Goal: Information Seeking & Learning: Learn about a topic

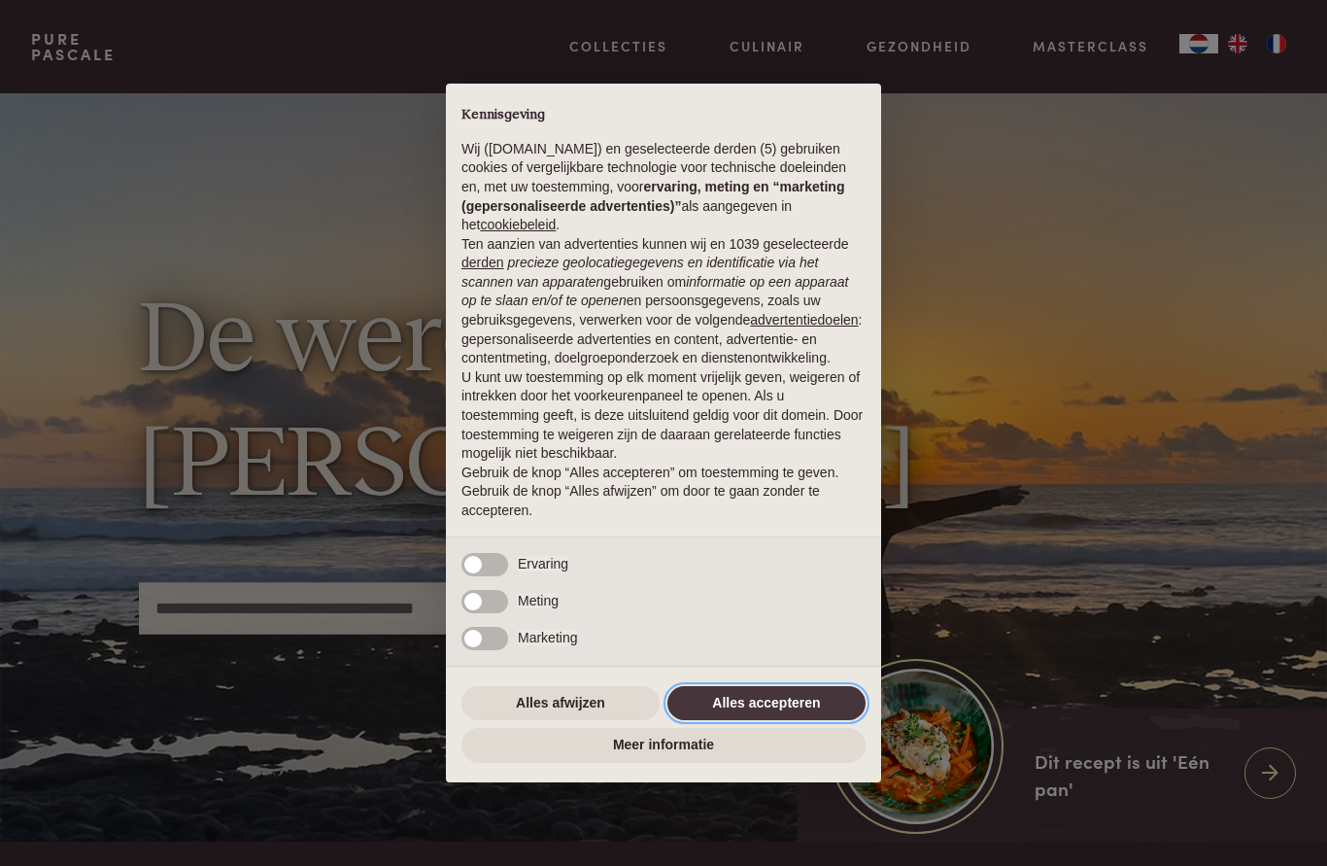
click at [738, 701] on button "Alles accepteren" at bounding box center [766, 703] width 198 height 35
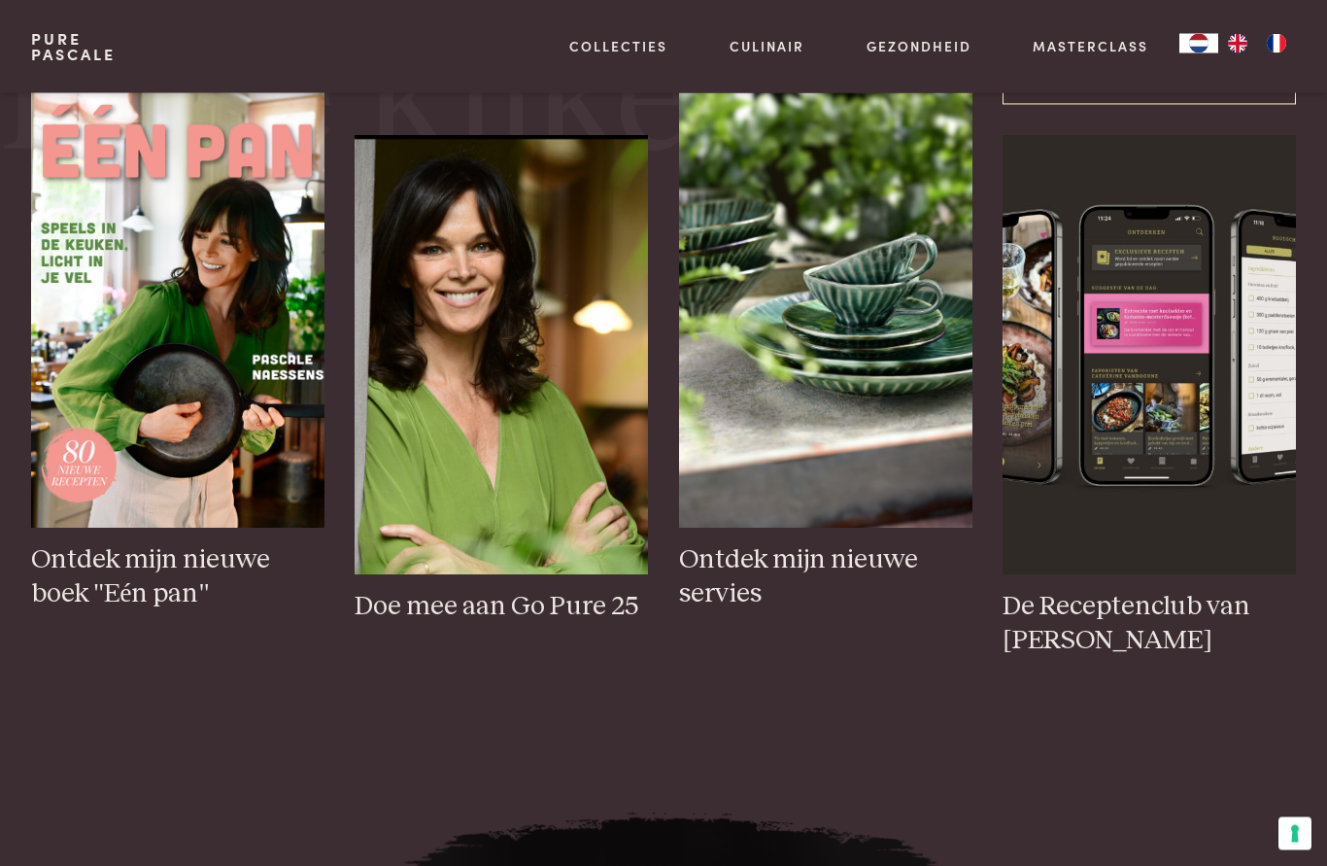
scroll to position [918, 0]
click at [485, 512] on img at bounding box center [501, 354] width 293 height 439
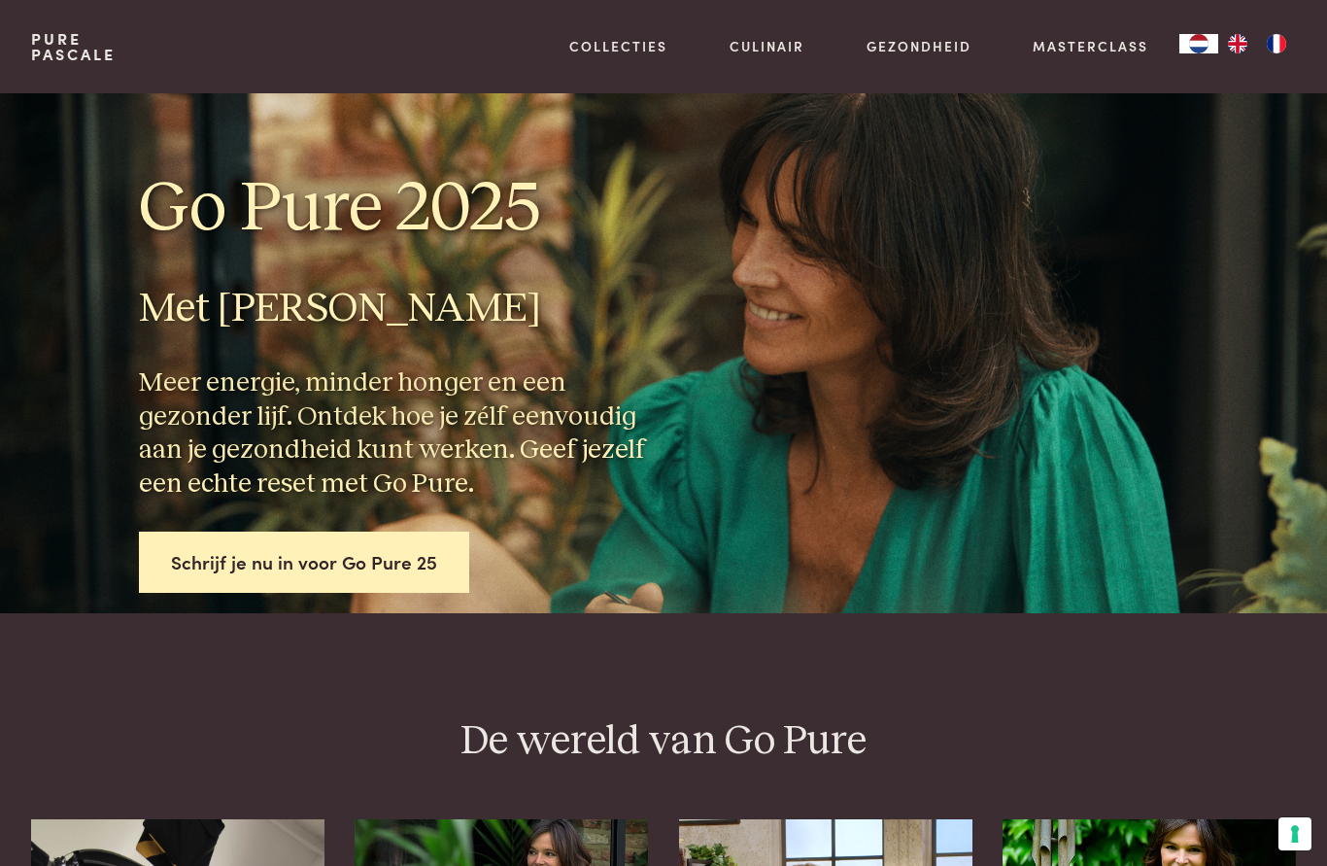
click at [589, 221] on link "Recepten" at bounding box center [719, 210] width 329 height 20
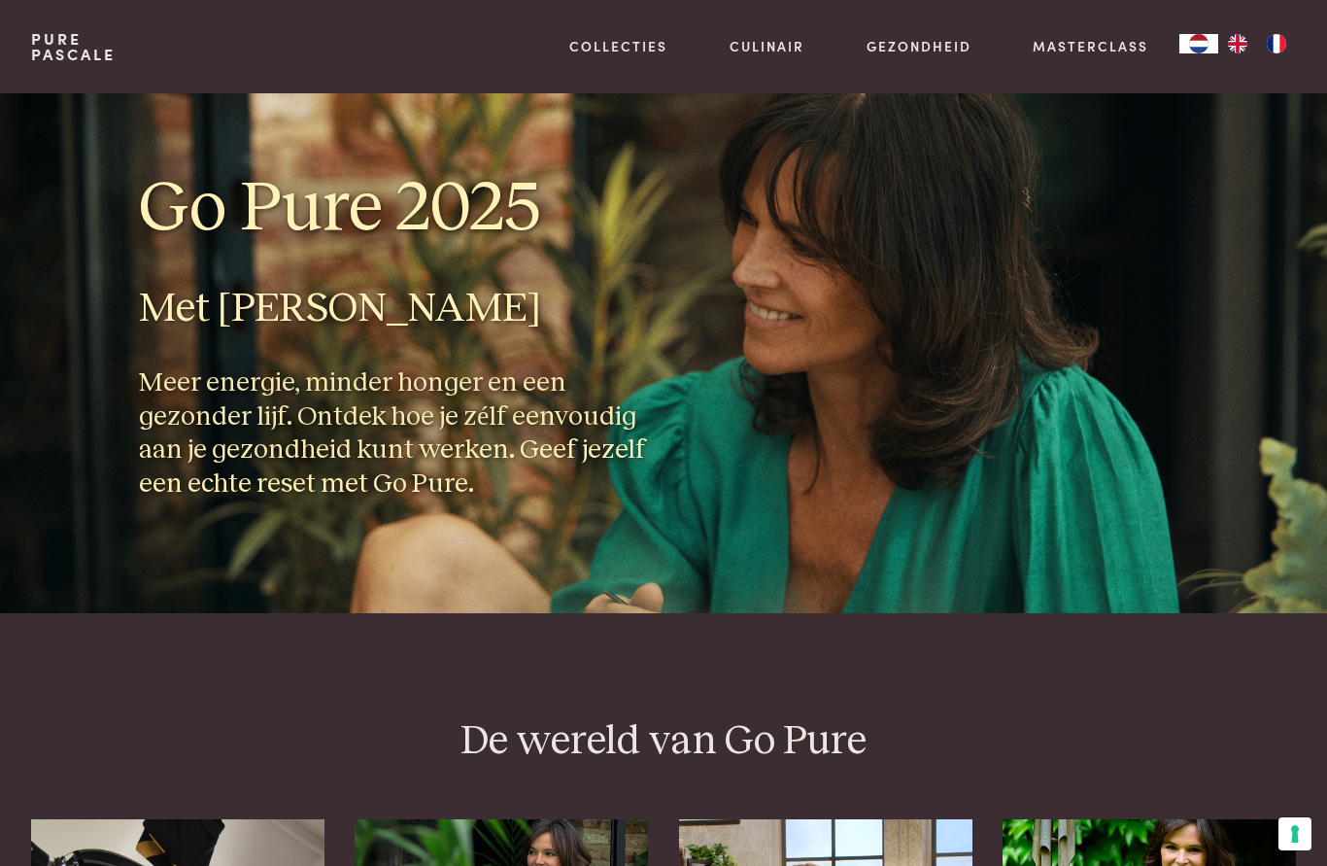
click at [601, 257] on link "Weekmenu's" at bounding box center [719, 246] width 329 height 20
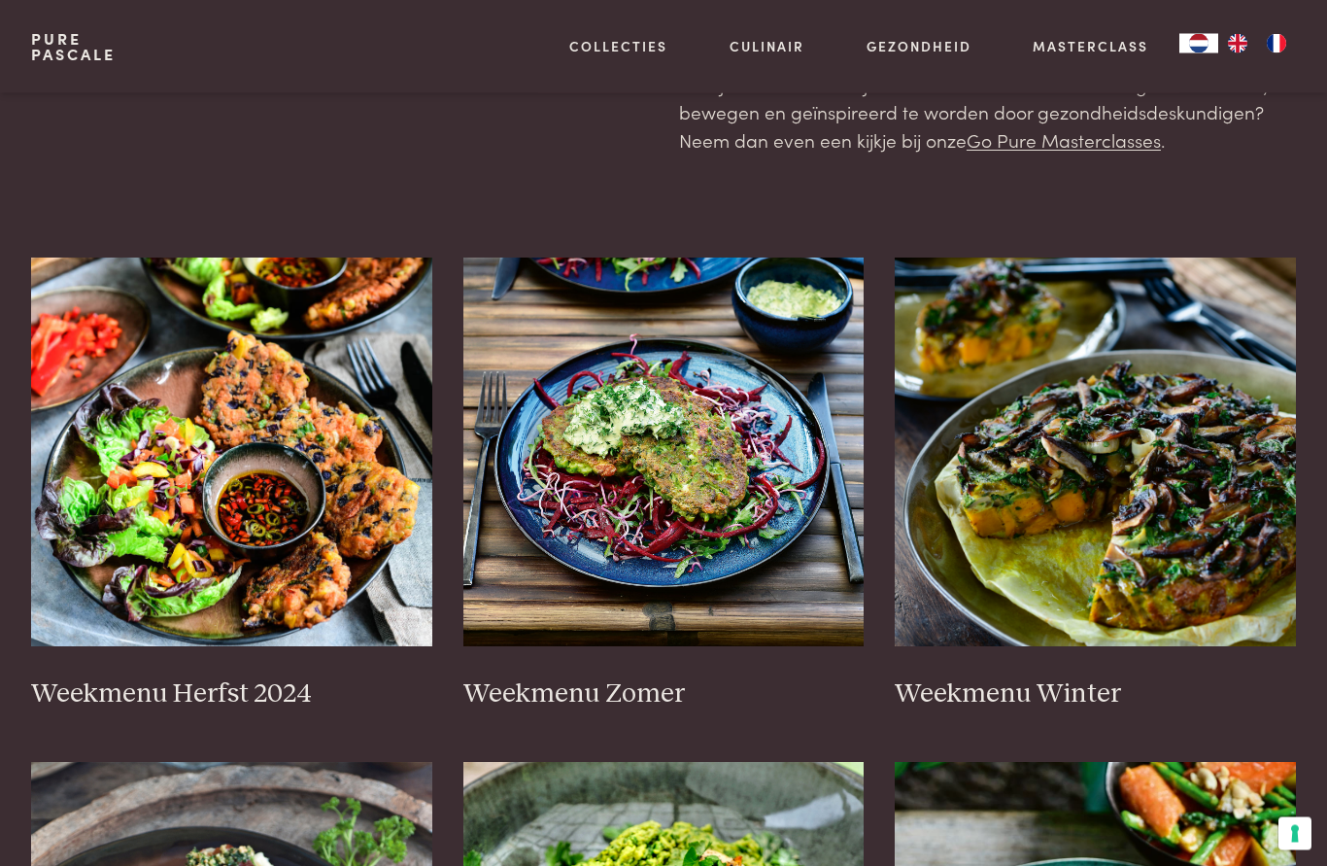
scroll to position [280, 0]
click at [582, 491] on img at bounding box center [663, 451] width 401 height 389
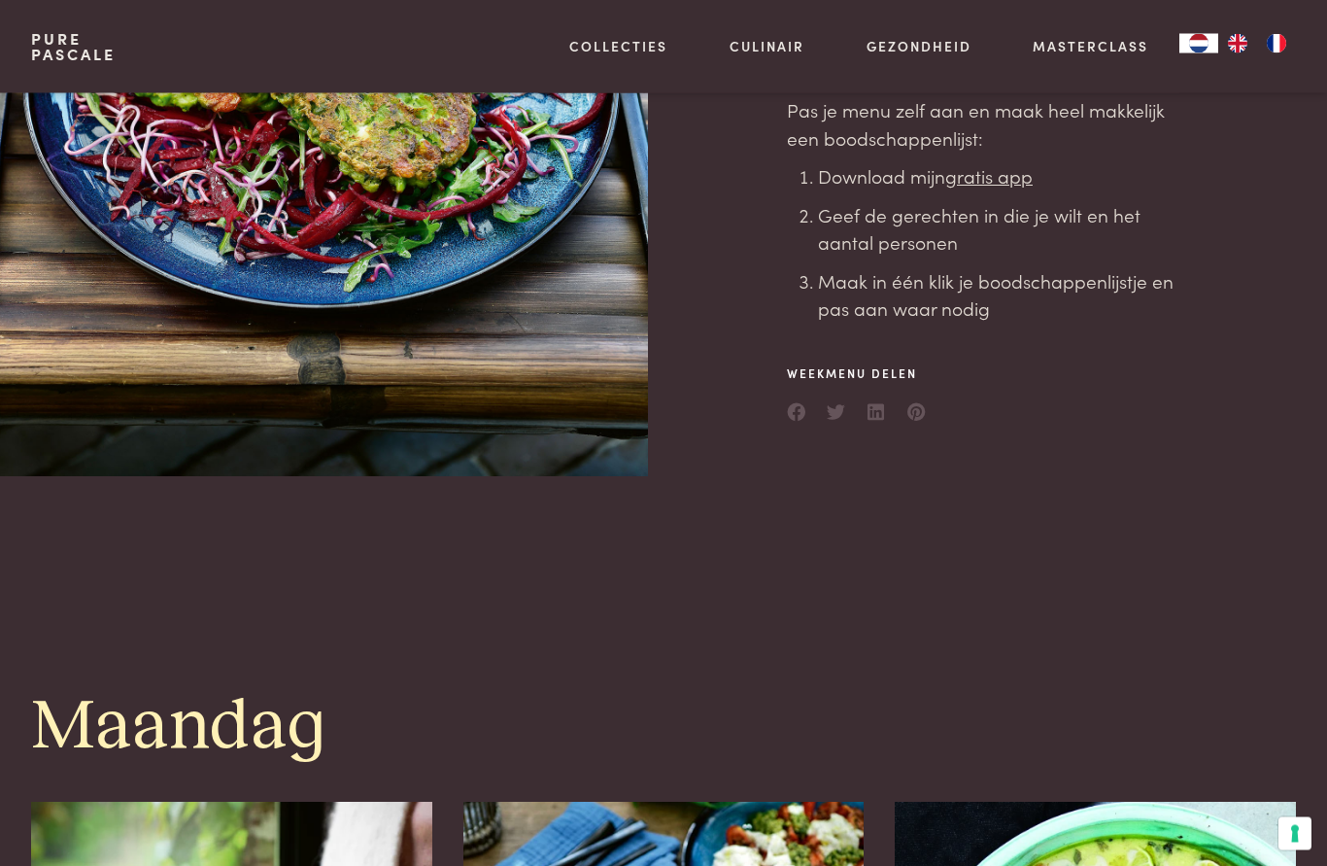
scroll to position [432, 0]
click at [609, 411] on link "Alles van Gezondheid" at bounding box center [666, 401] width 223 height 20
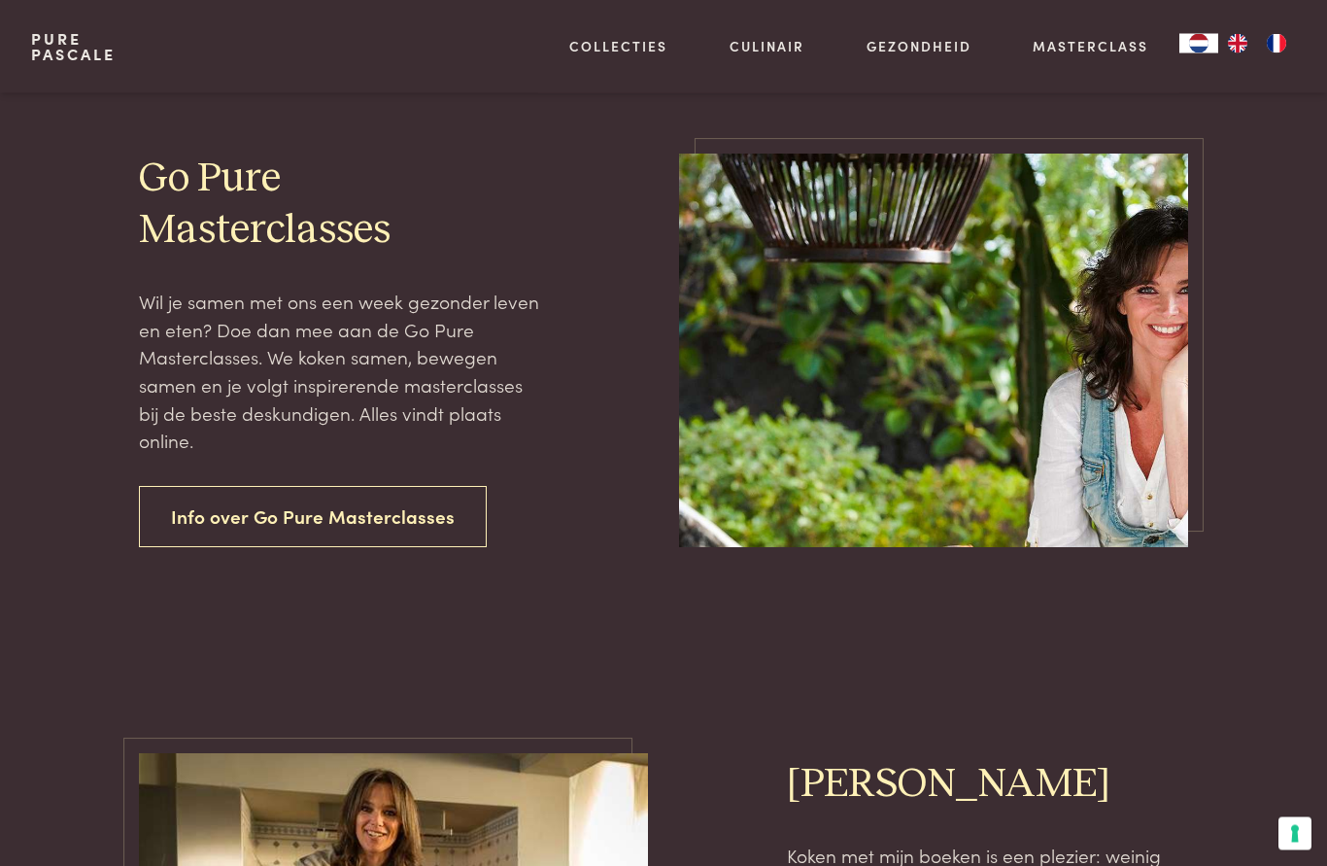
scroll to position [578, 0]
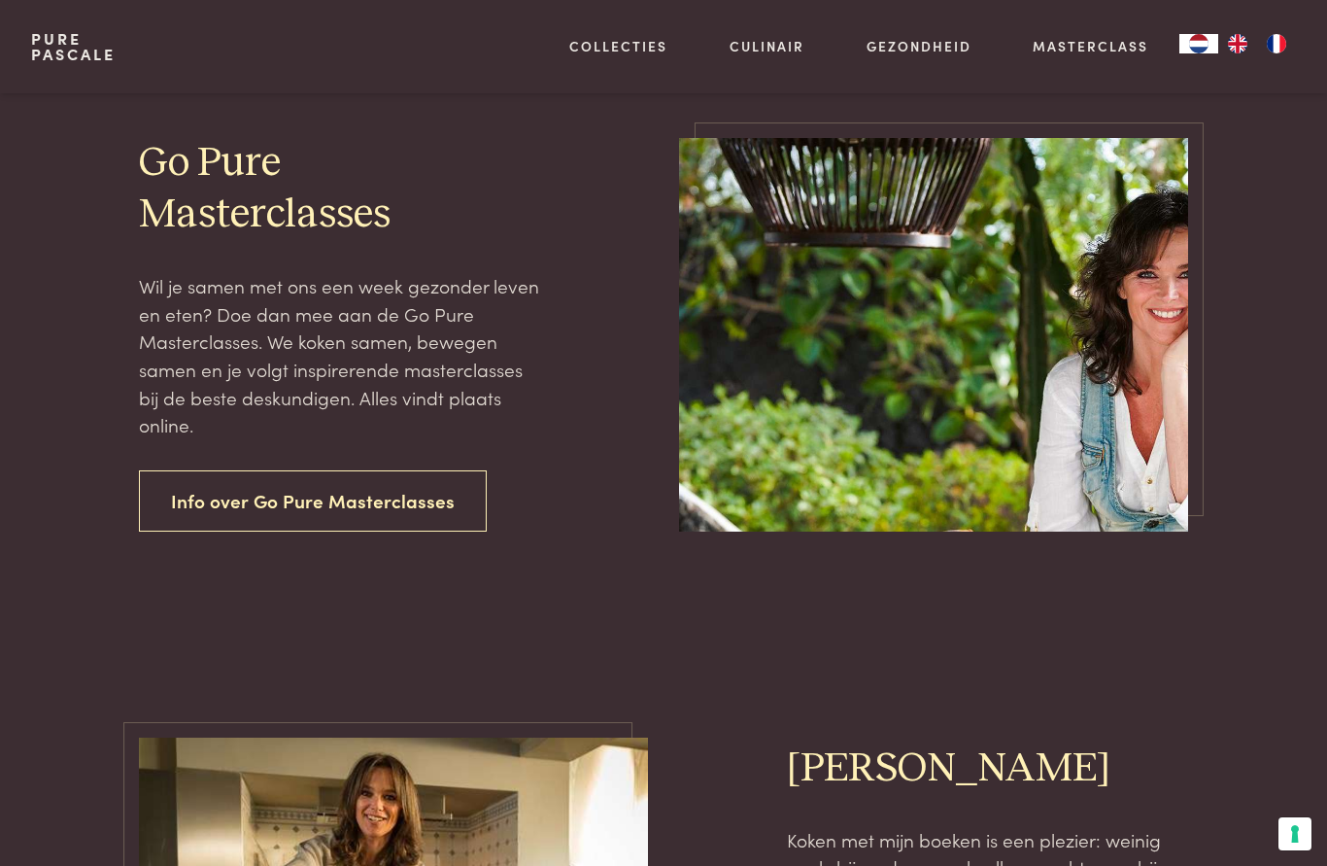
click at [302, 531] on link "Info over Go Pure Masterclasses" at bounding box center [313, 500] width 348 height 61
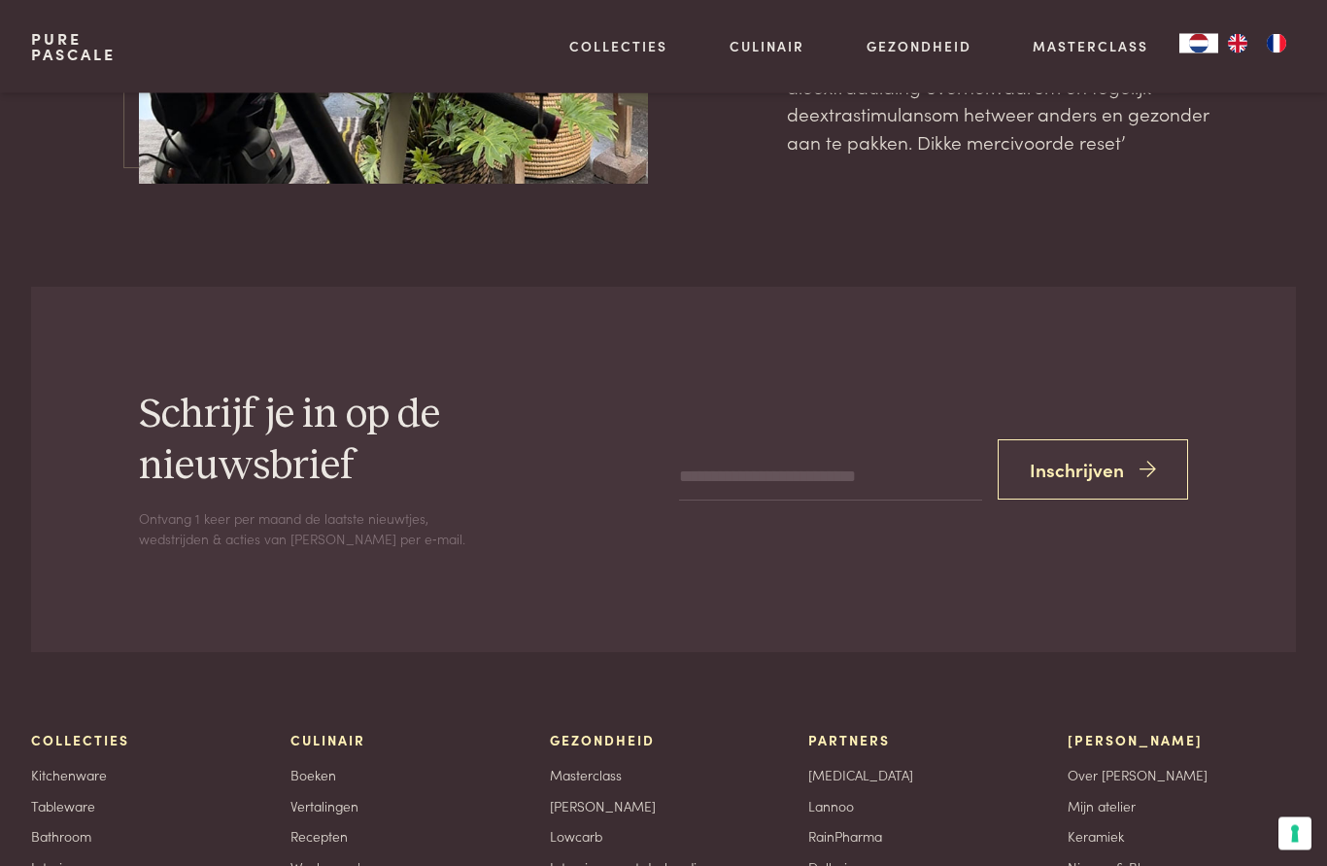
scroll to position [6204, 0]
click at [1047, 439] on button "Inschrijven" at bounding box center [1093, 469] width 190 height 61
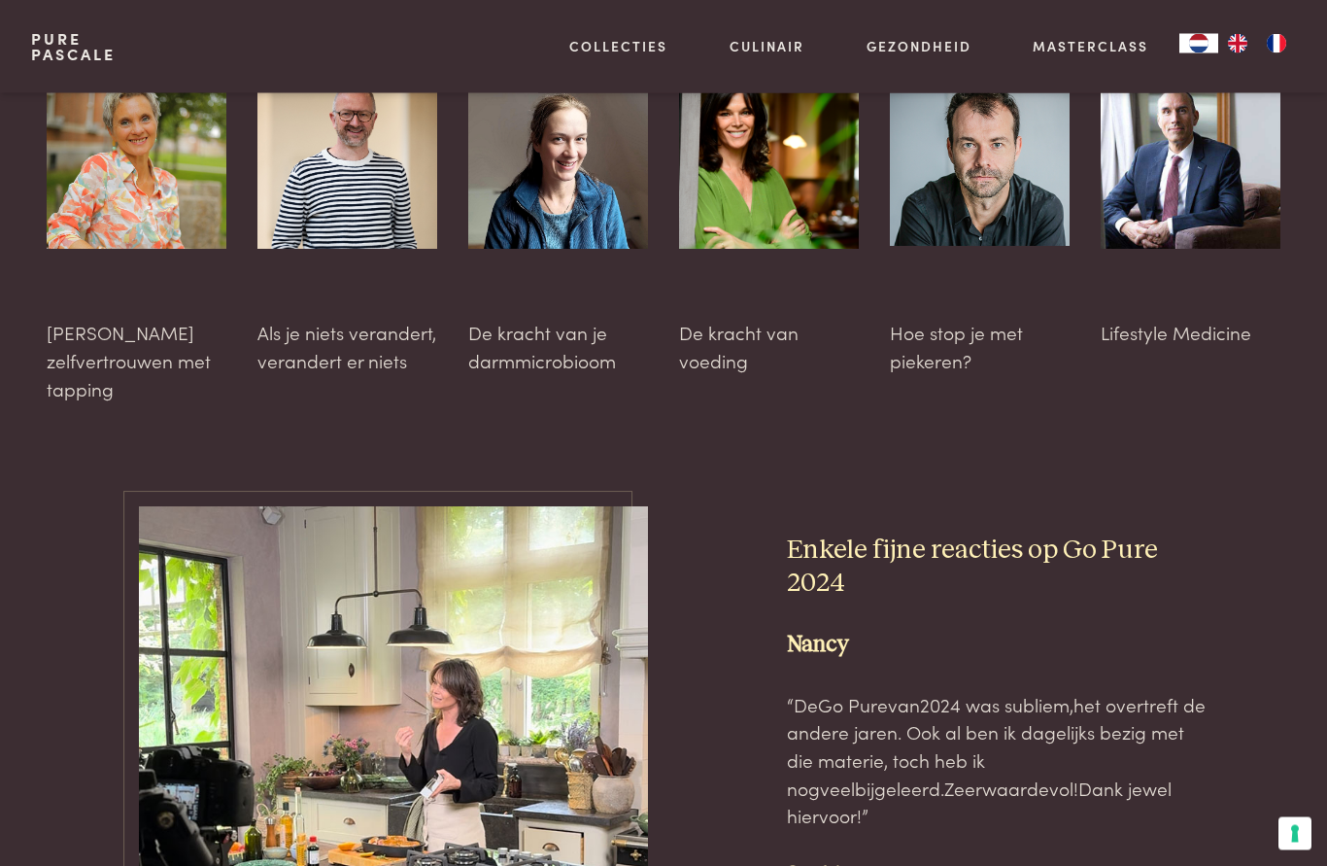
scroll to position [5155, 0]
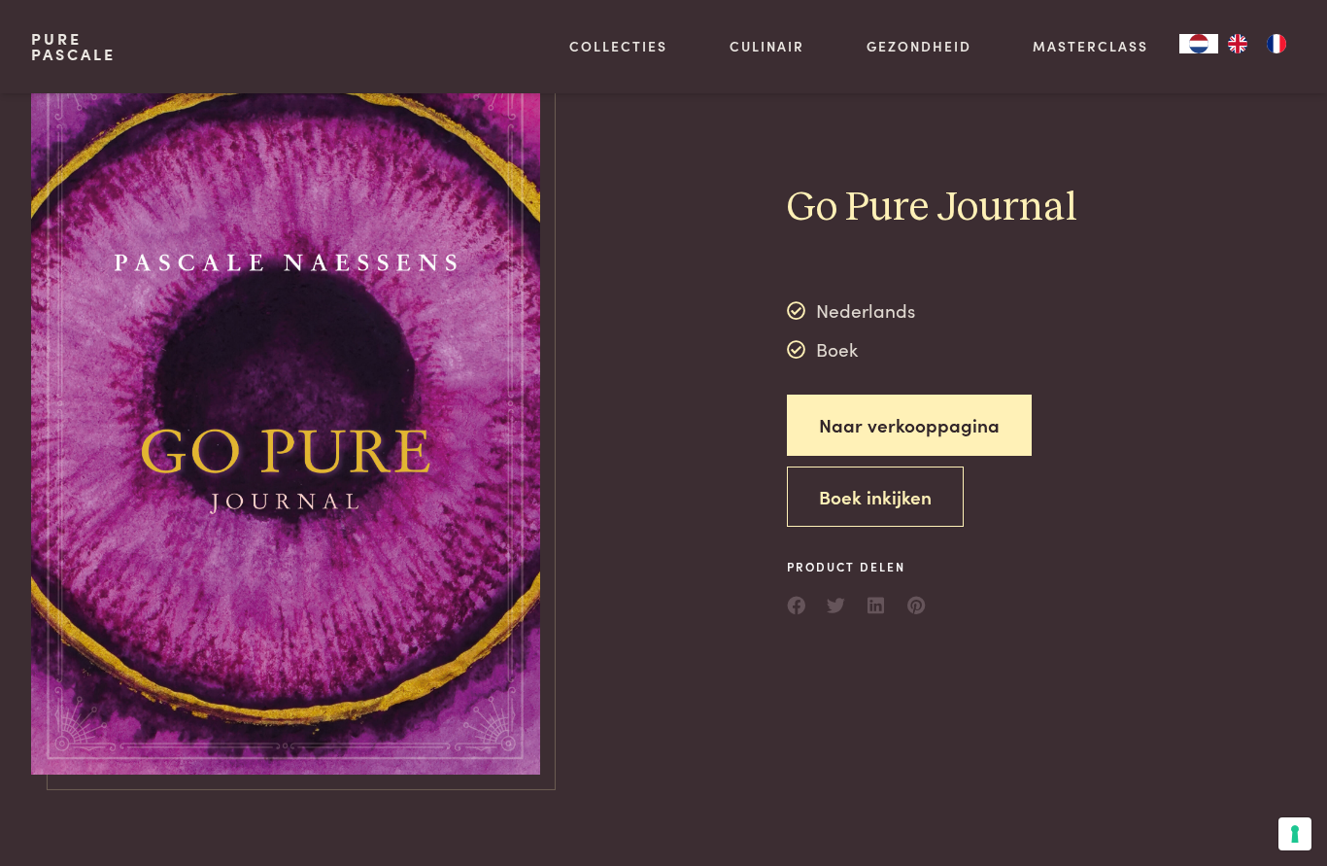
scroll to position [76, 0]
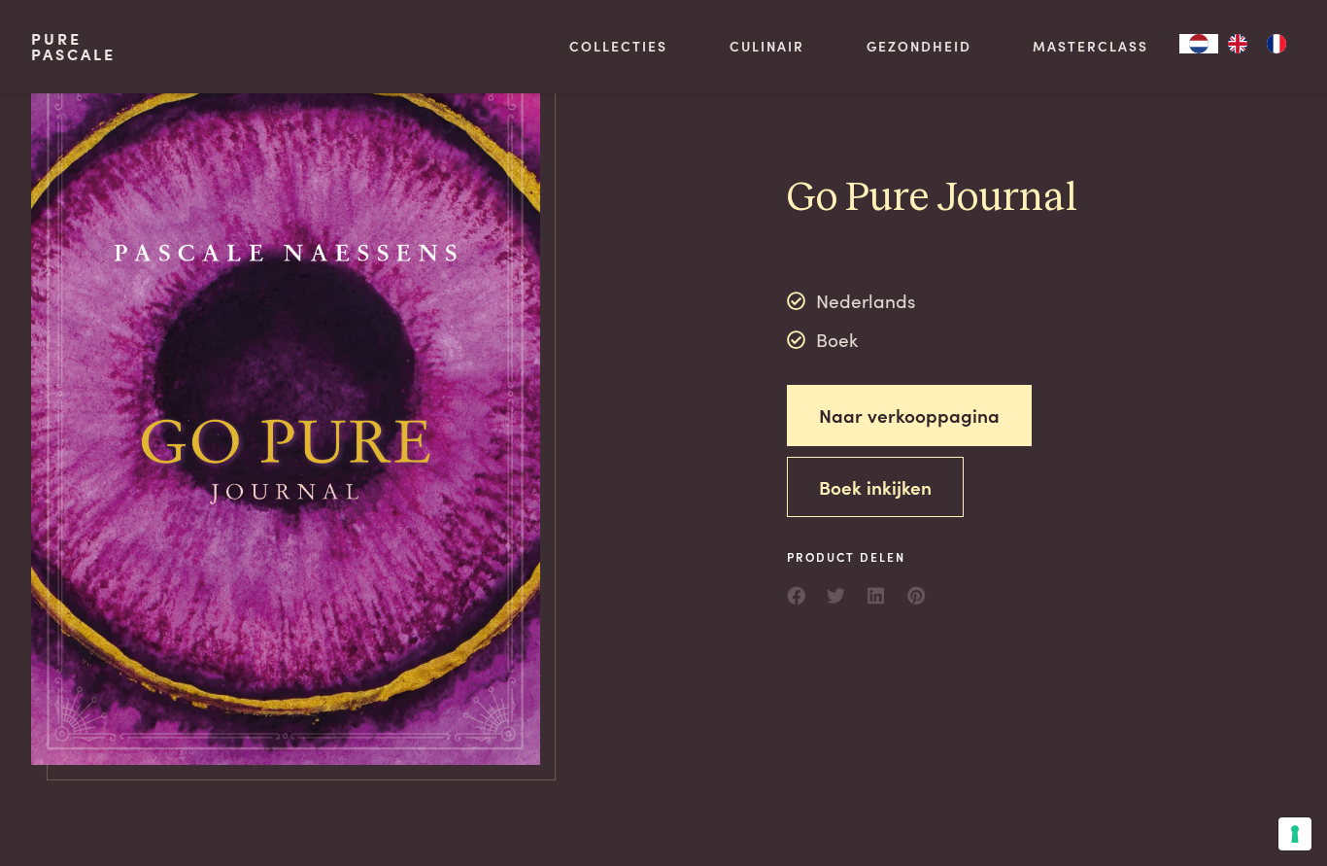
click at [859, 420] on link "Naar verkooppagina" at bounding box center [909, 415] width 245 height 61
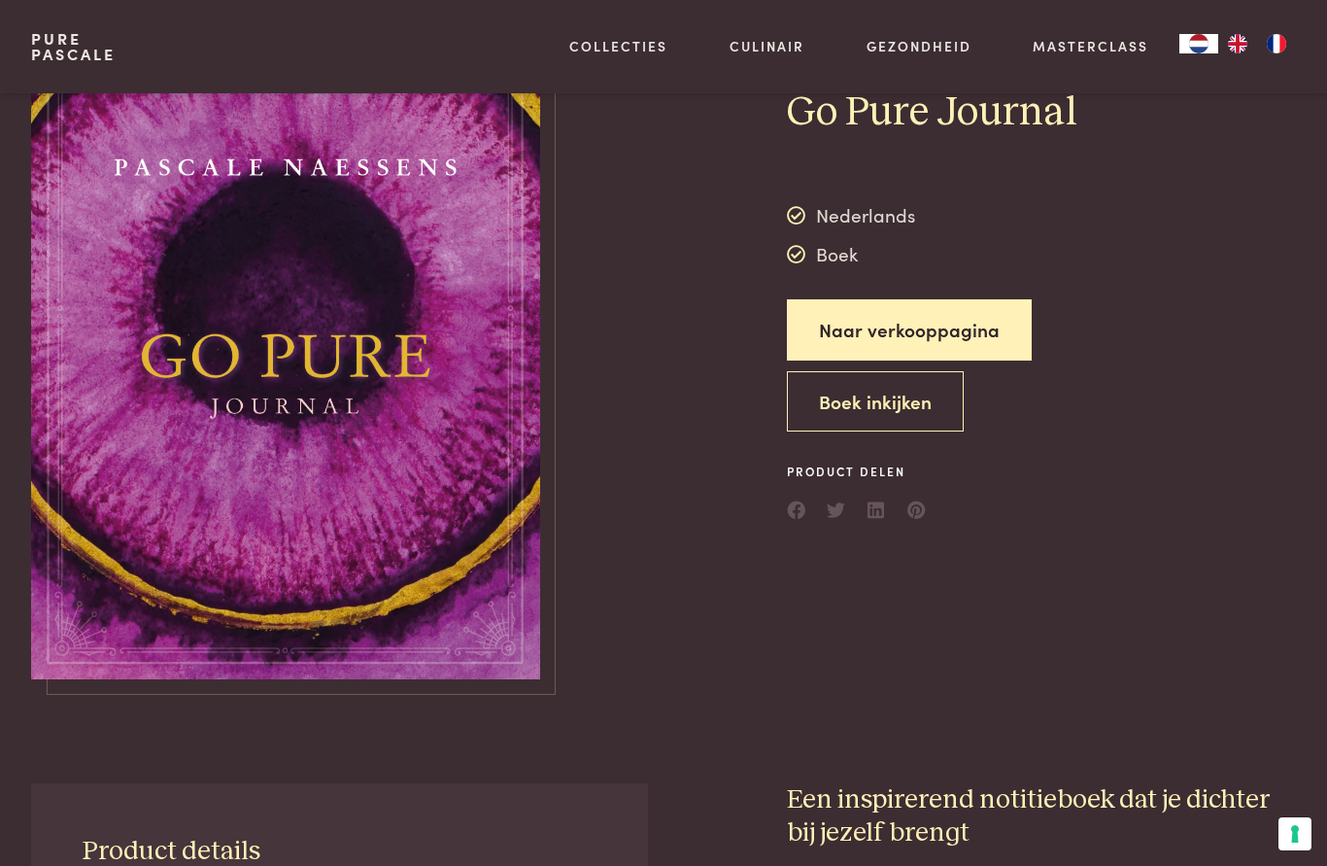
scroll to position [163, 0]
